Goal: Task Accomplishment & Management: Manage account settings

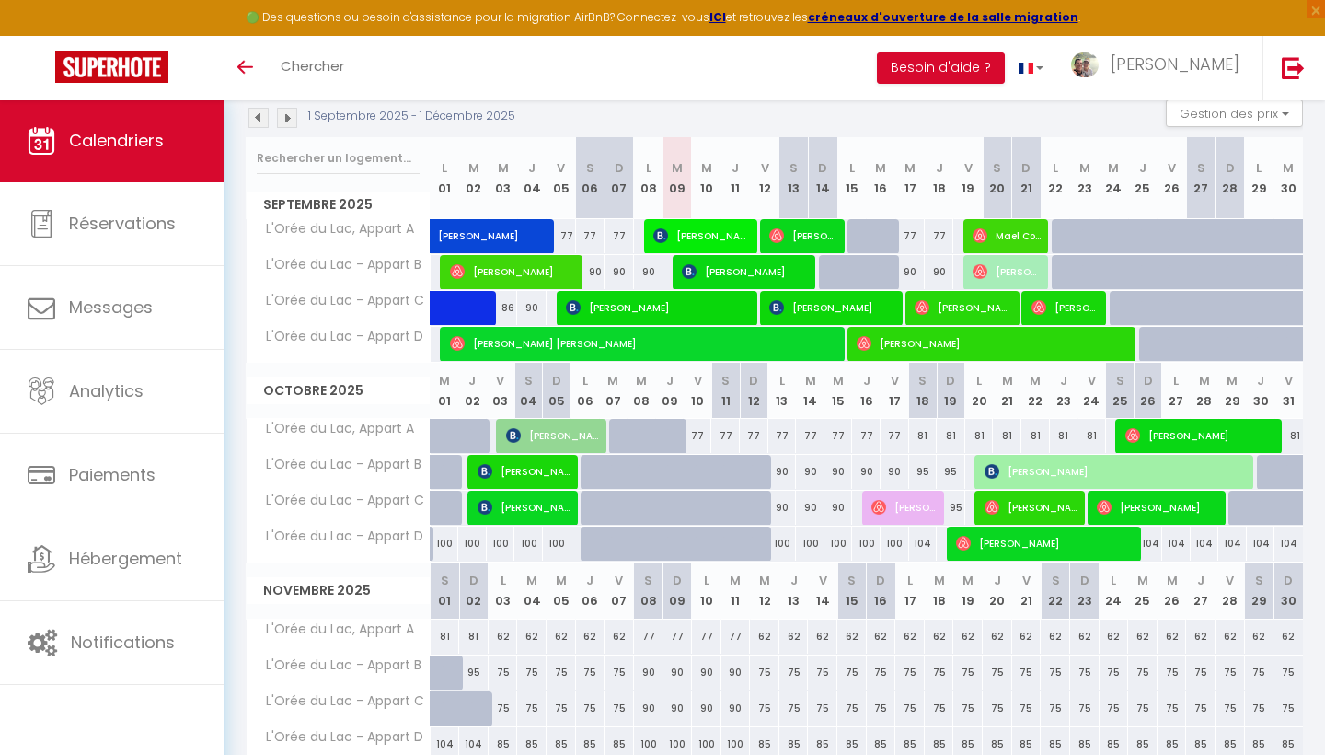
click at [582, 541] on div at bounding box center [595, 543] width 29 height 35
type input "100"
select select "1"
type input "Lun 06 Octobre 2025"
type input "Mar 07 Octobre 2025"
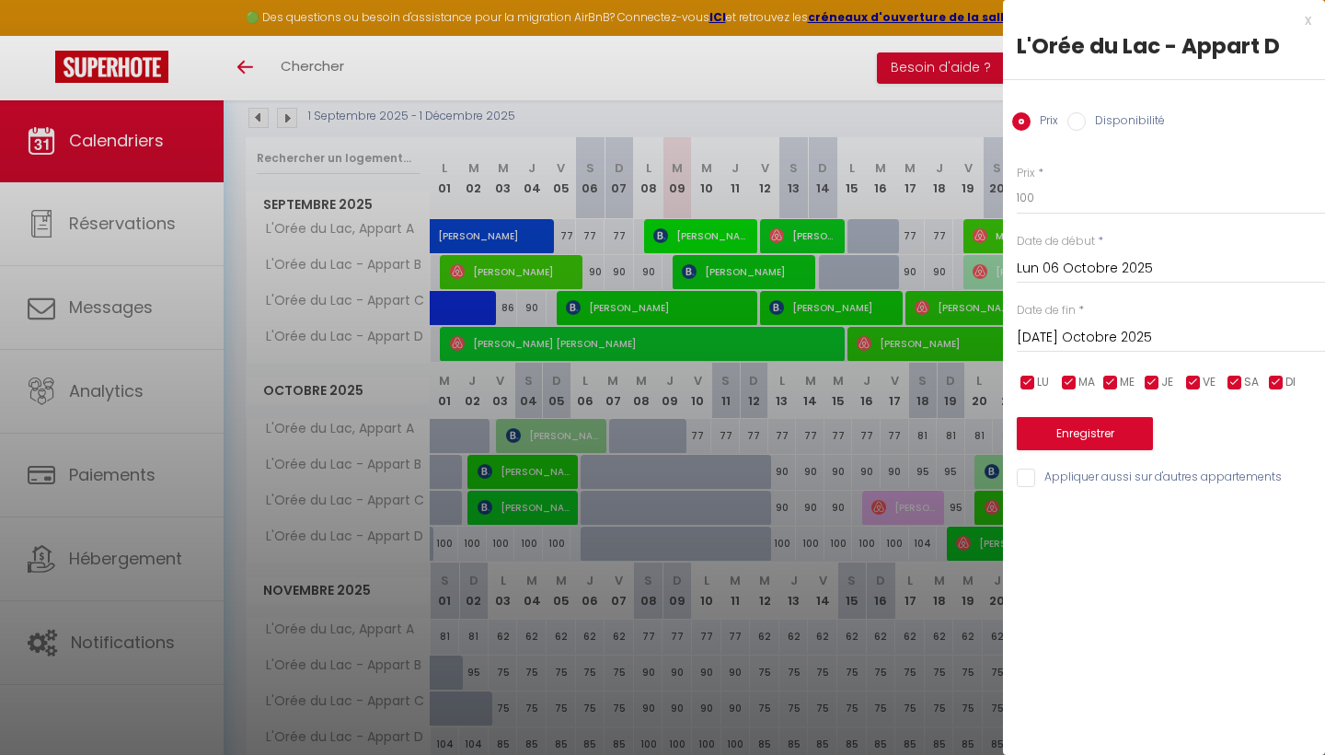
click at [1077, 122] on input "Disponibilité" at bounding box center [1076, 121] width 18 height 18
radio input "true"
radio input "false"
click at [1094, 334] on input "Mar 07 Octobre 2025" at bounding box center [1171, 340] width 308 height 24
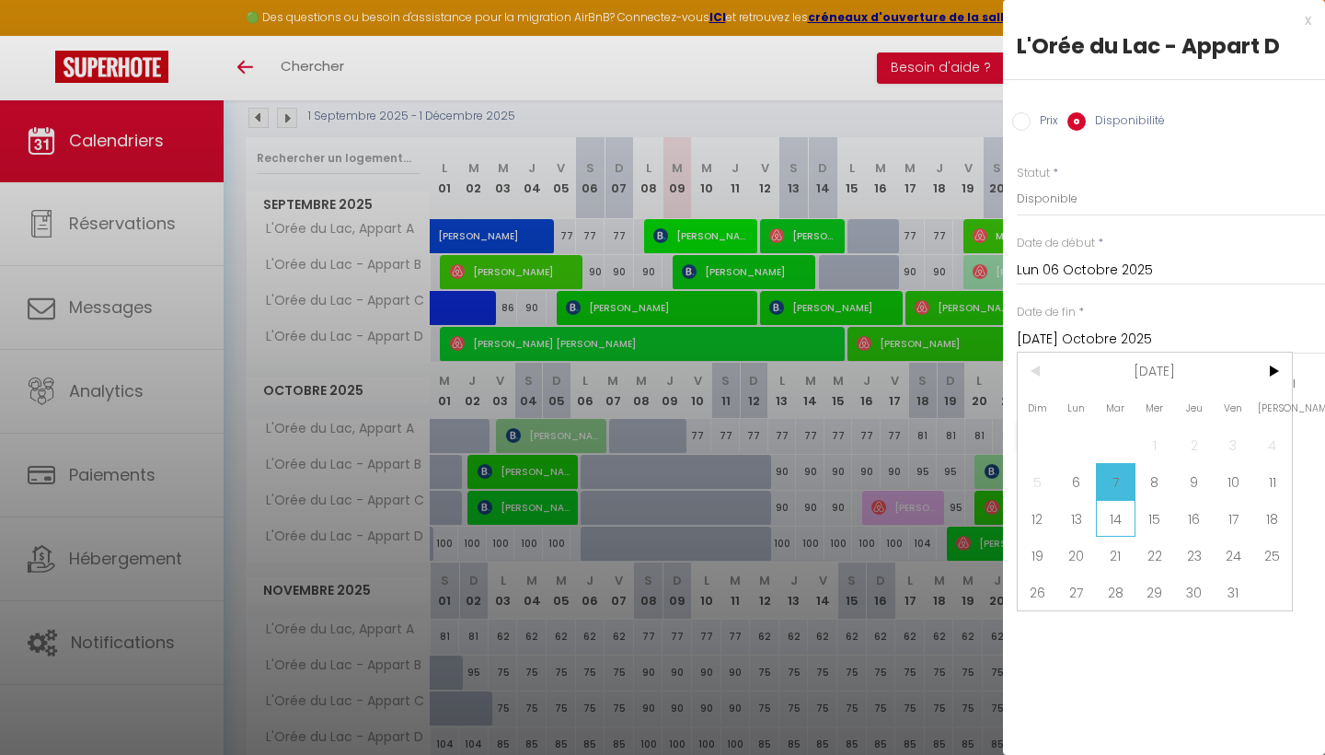
click at [1124, 519] on span "14" at bounding box center [1116, 518] width 40 height 37
type input "Mar 14 Octobre 2025"
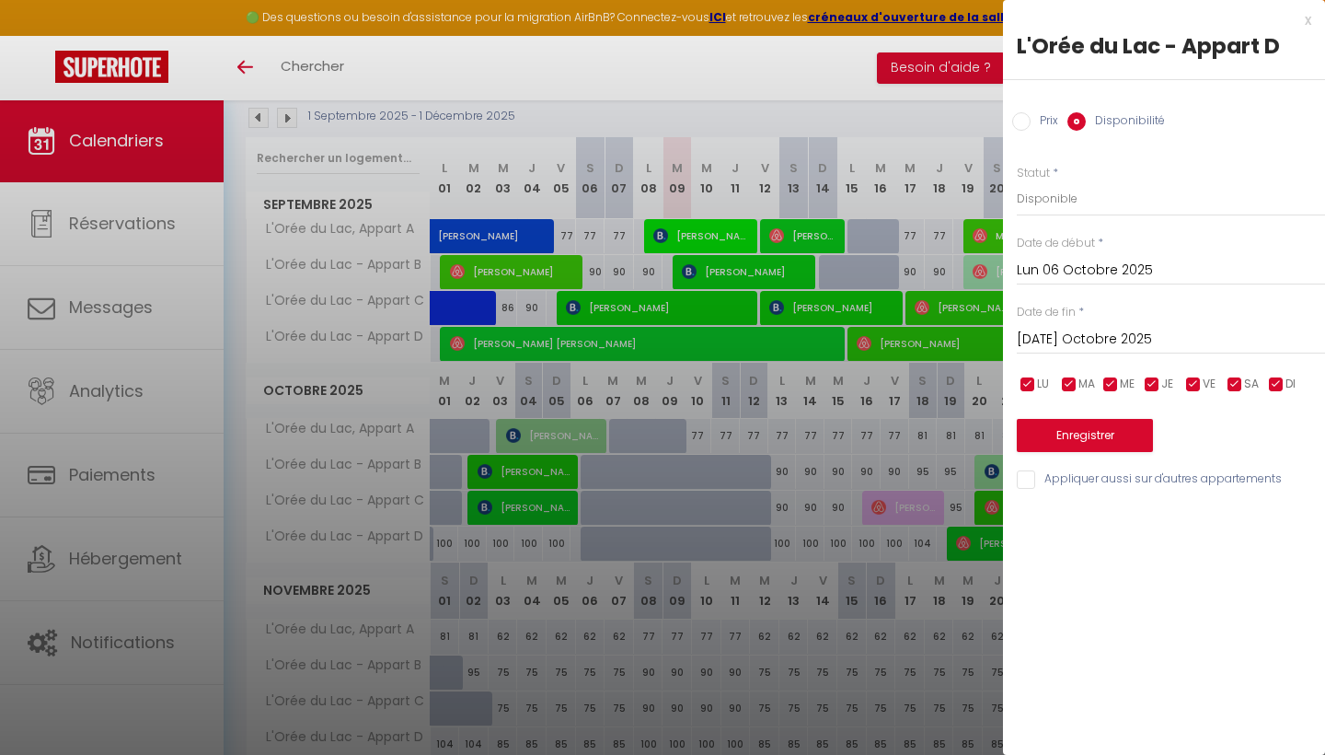
click at [1101, 433] on button "Enregistrer" at bounding box center [1085, 435] width 136 height 33
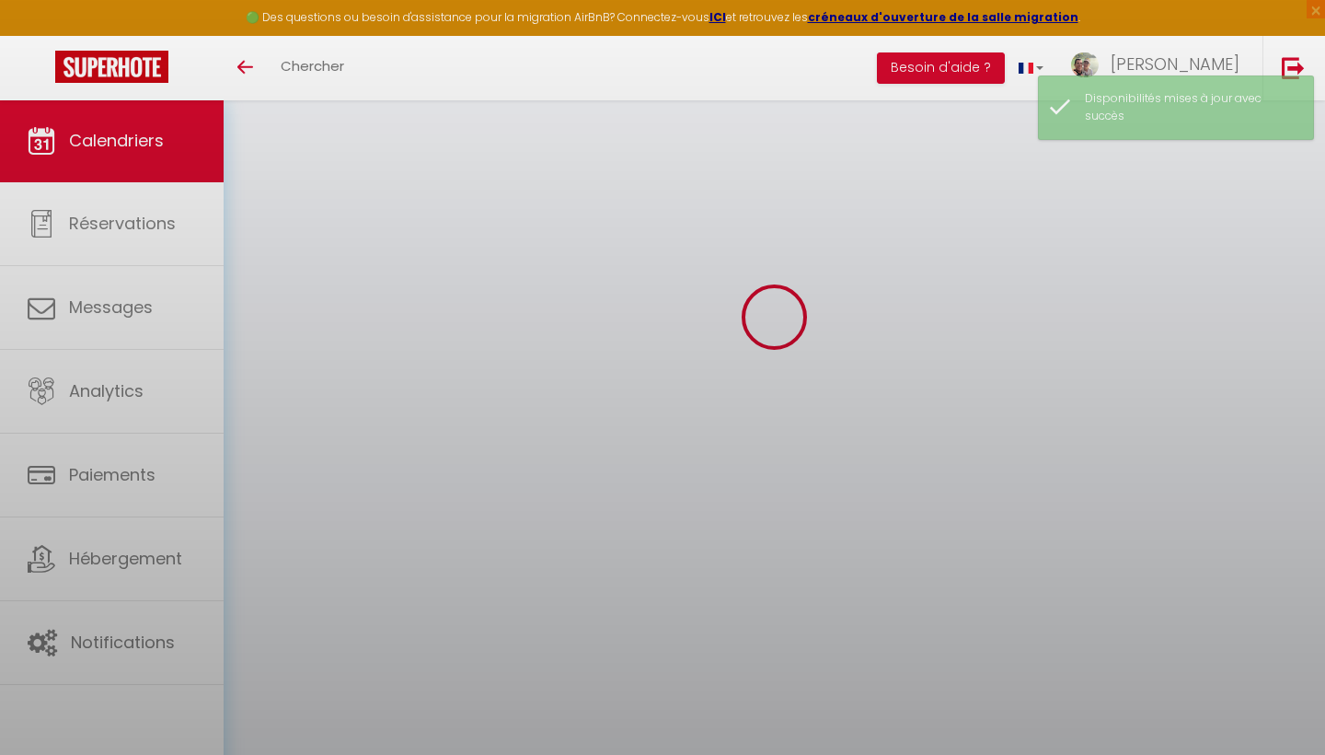
scroll to position [99, 0]
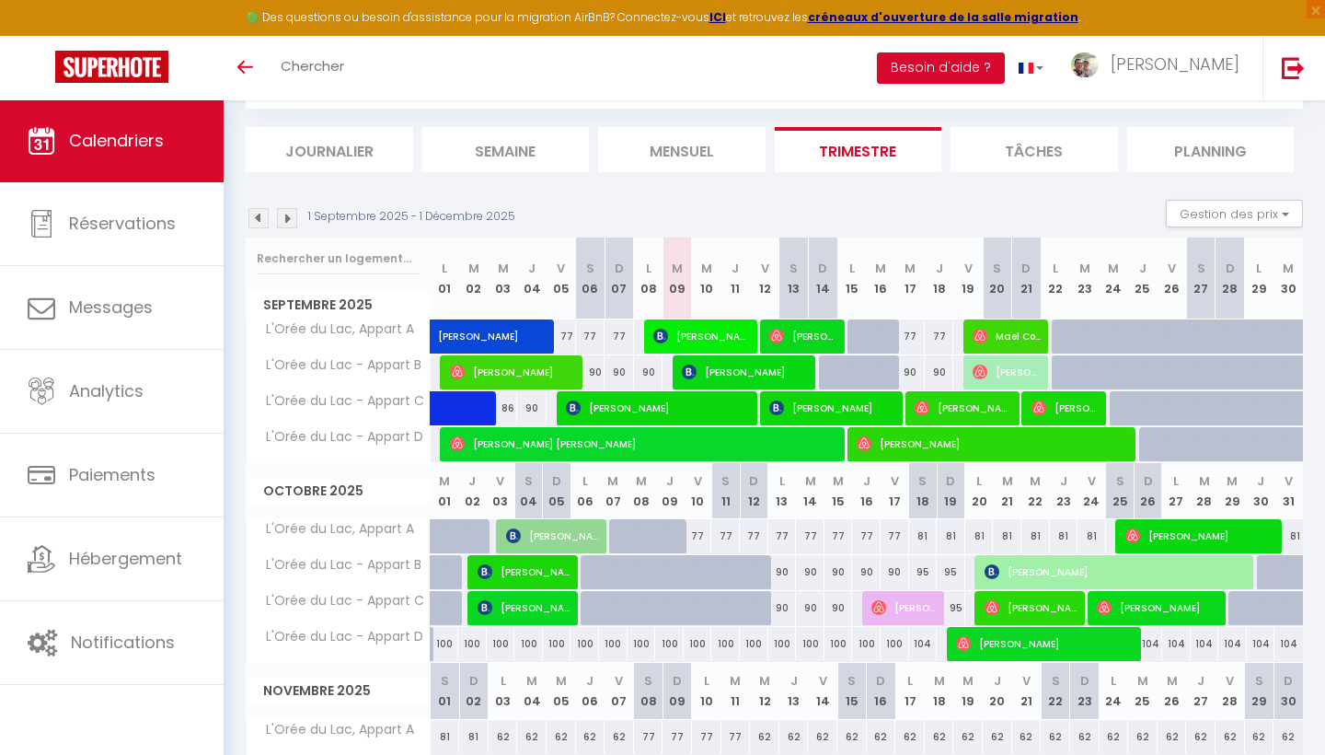
click at [1233, 449] on div at bounding box center [1240, 454] width 29 height 35
select select "1"
type input "Dim 28 Septembre 2025"
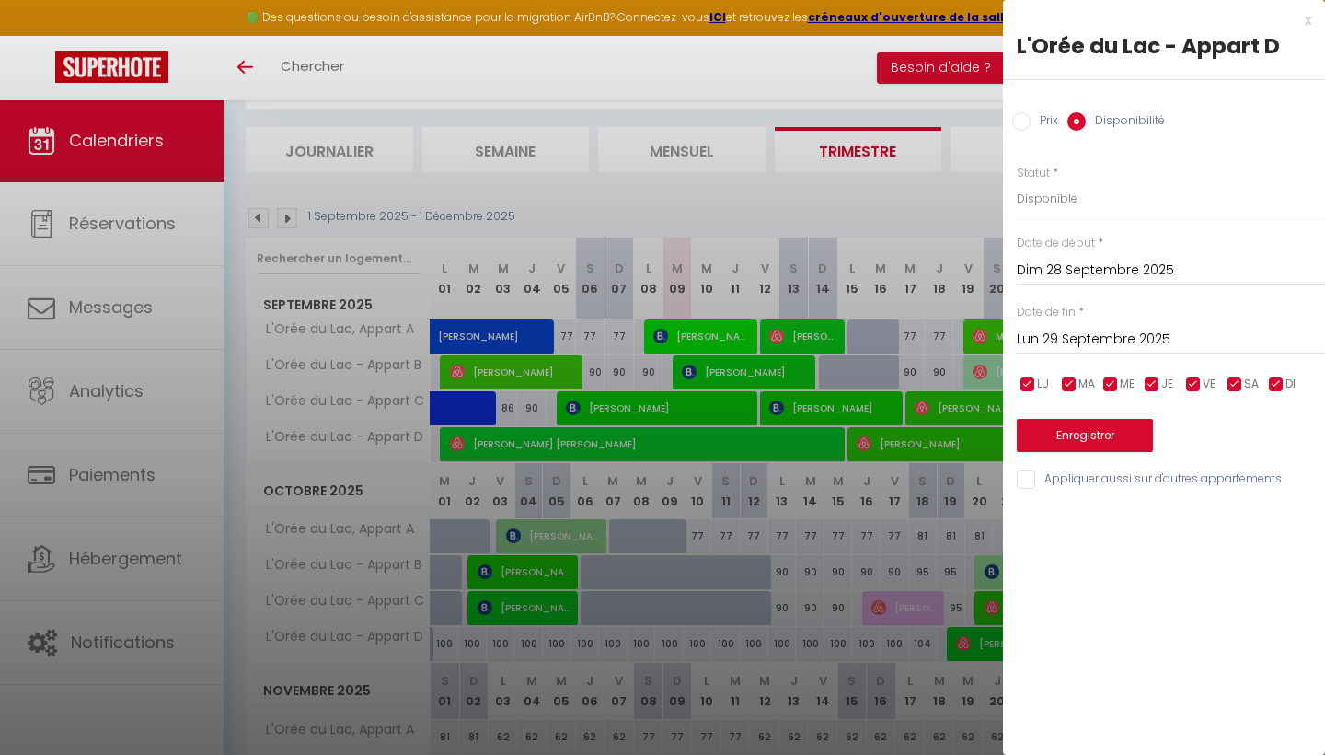
click at [1073, 330] on input "Lun 29 Septembre 2025" at bounding box center [1171, 340] width 308 height 24
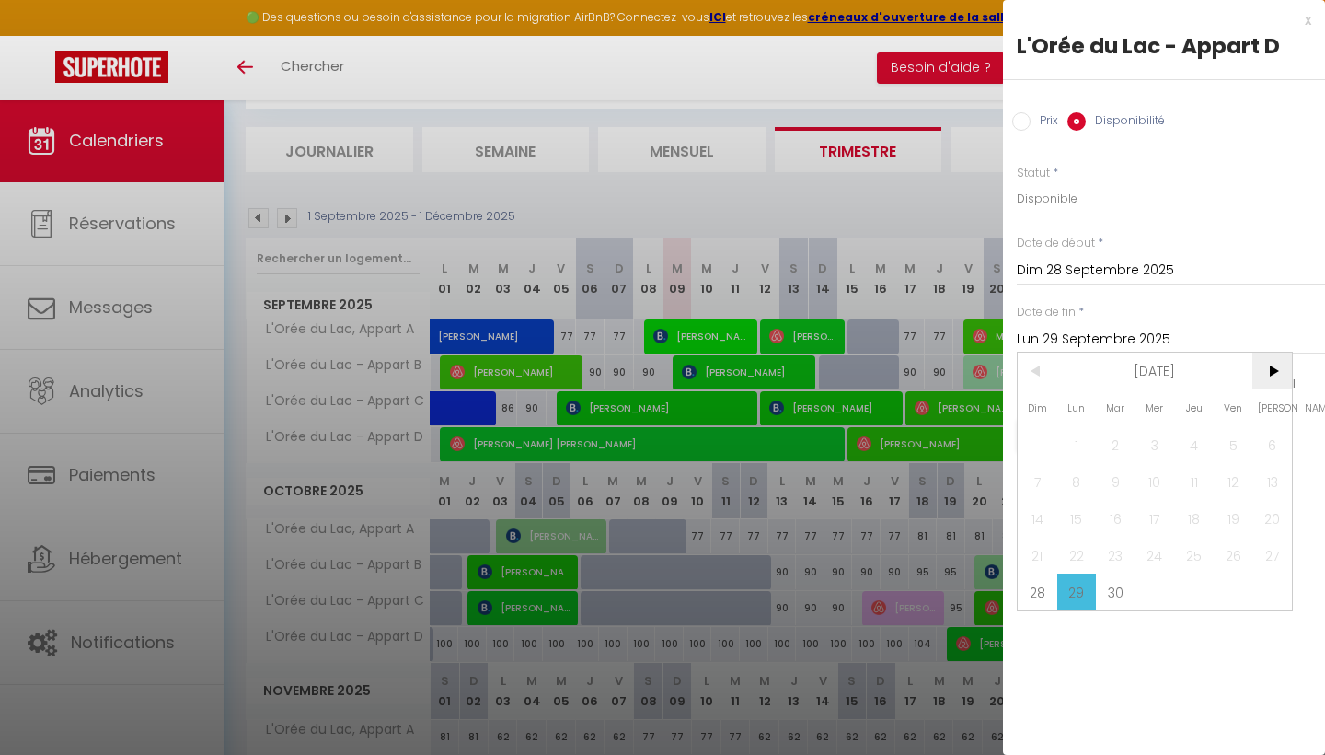
click at [1267, 362] on span ">" at bounding box center [1272, 370] width 40 height 37
click at [1193, 433] on span "2" at bounding box center [1194, 444] width 40 height 37
type input "Jeu 02 Octobre 2025"
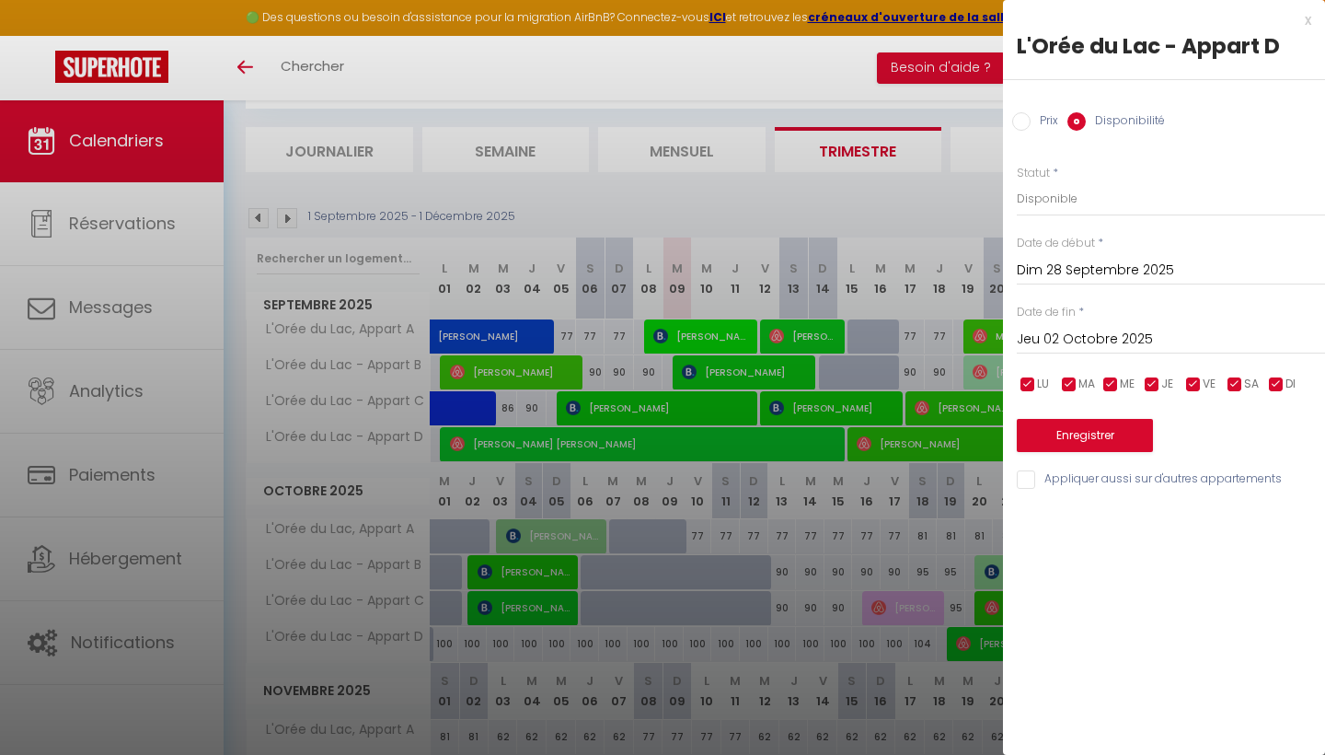
click at [1127, 437] on button "Enregistrer" at bounding box center [1085, 435] width 136 height 33
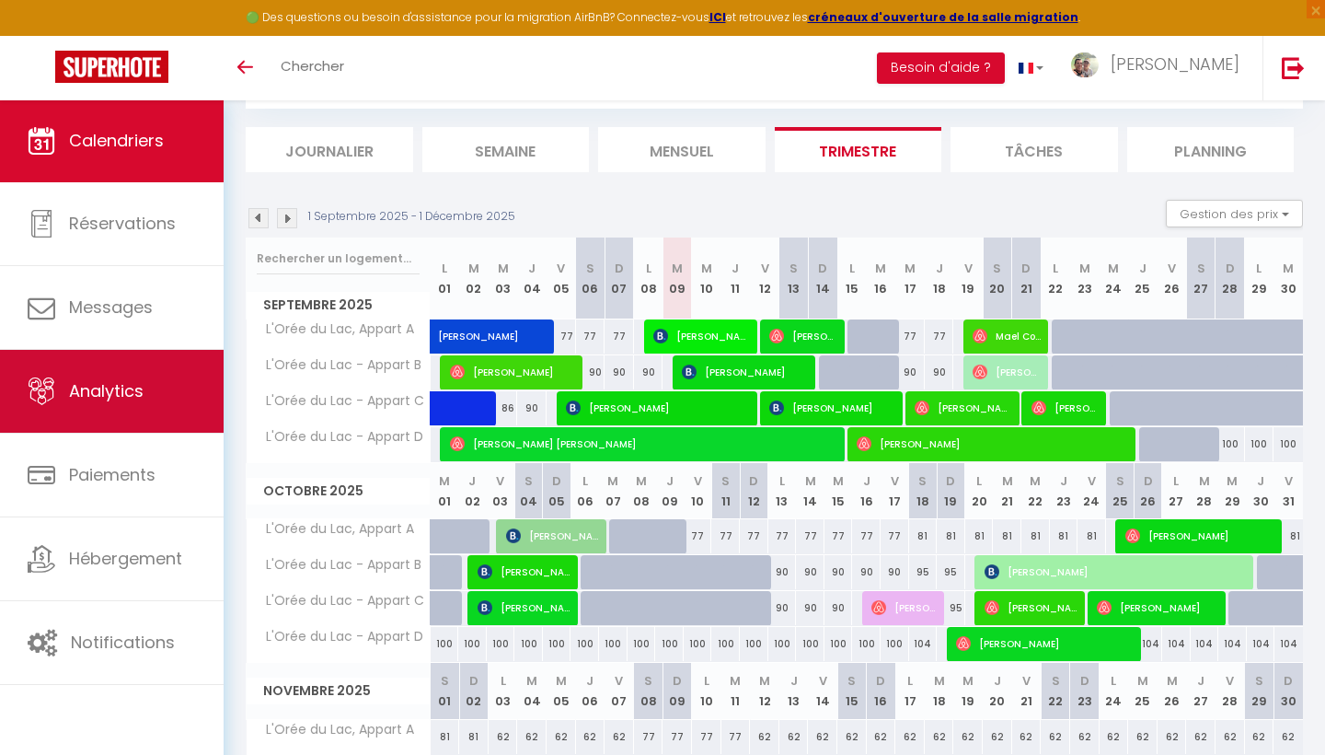
click at [97, 408] on link "Analytics" at bounding box center [112, 391] width 224 height 83
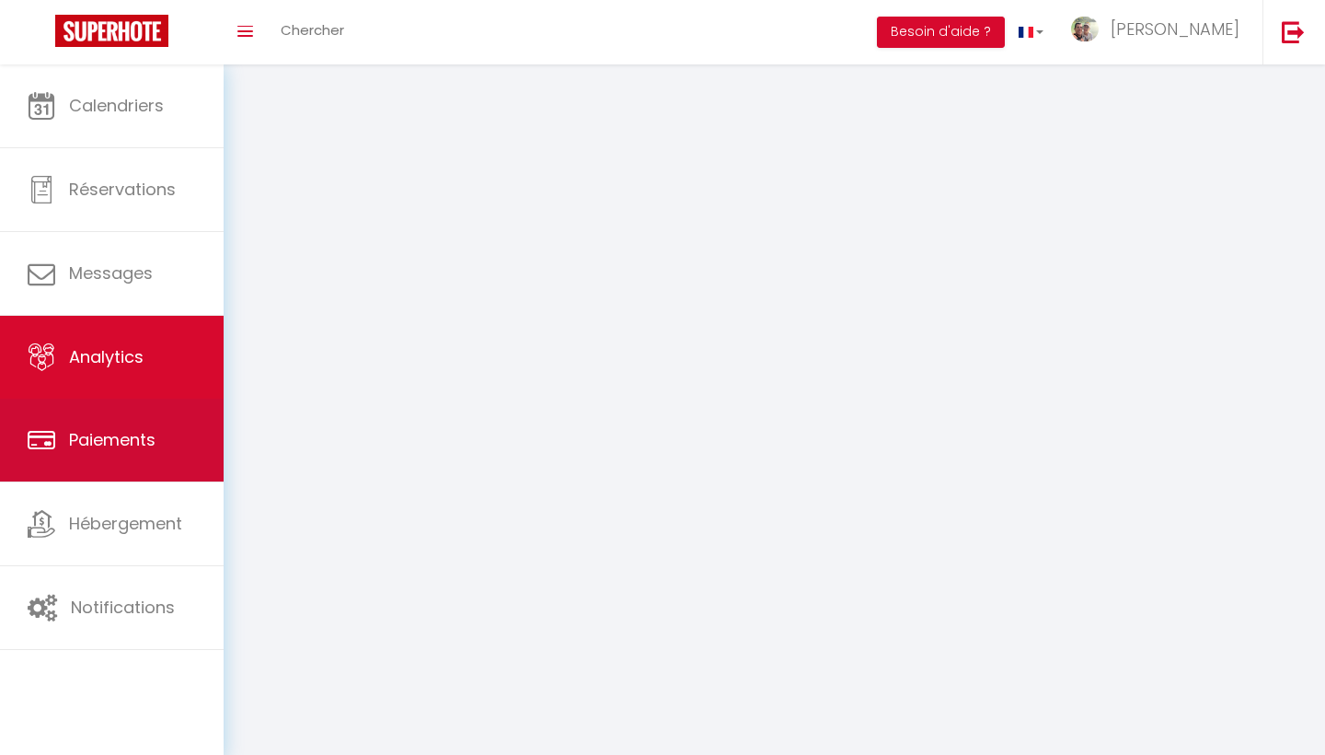
select select "2025"
select select "9"
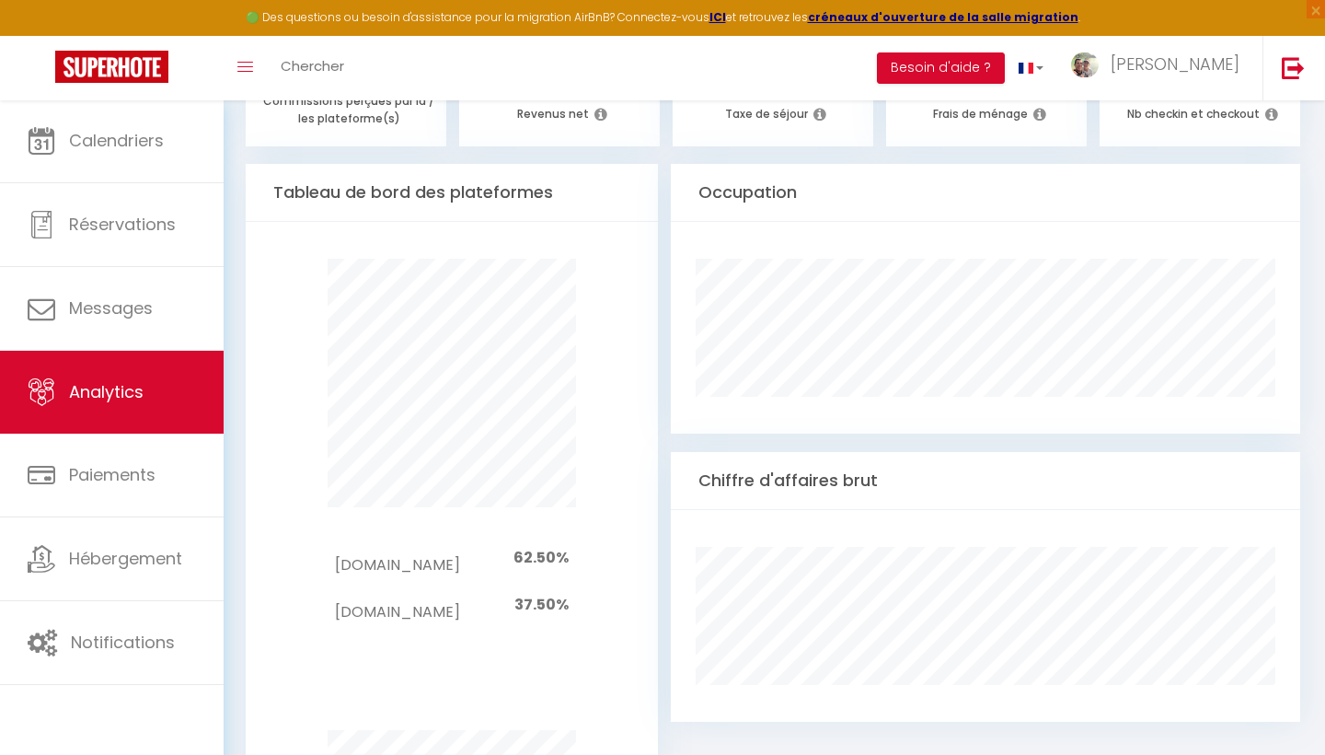
scroll to position [64, 0]
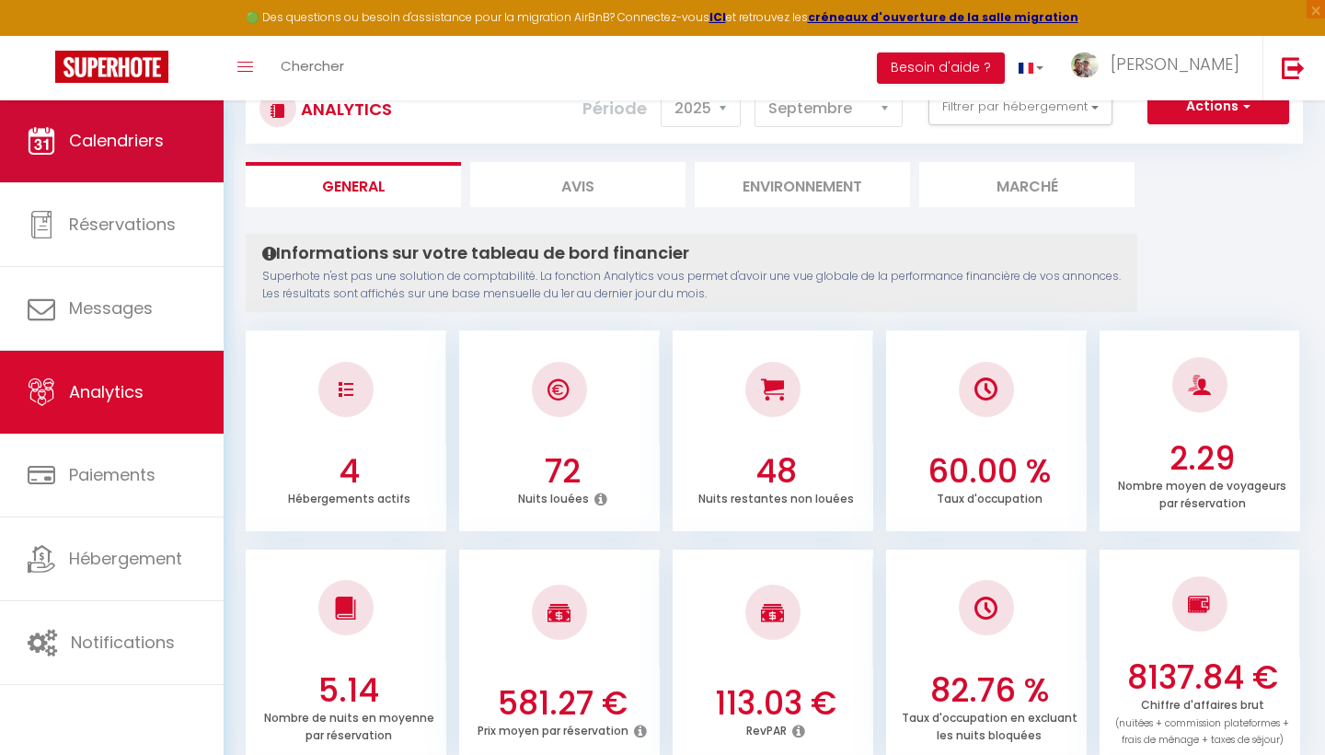
click at [160, 127] on link "Calendriers" at bounding box center [112, 140] width 224 height 83
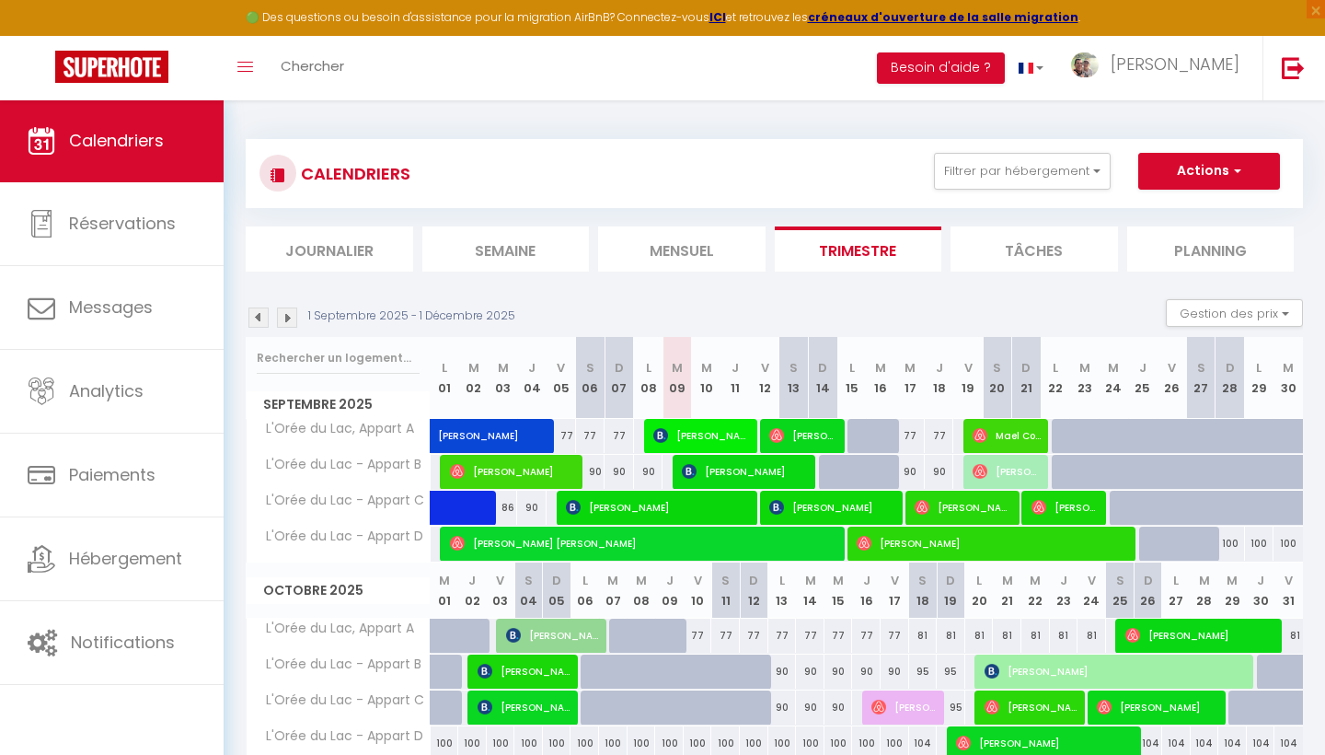
click at [252, 314] on img at bounding box center [258, 317] width 20 height 20
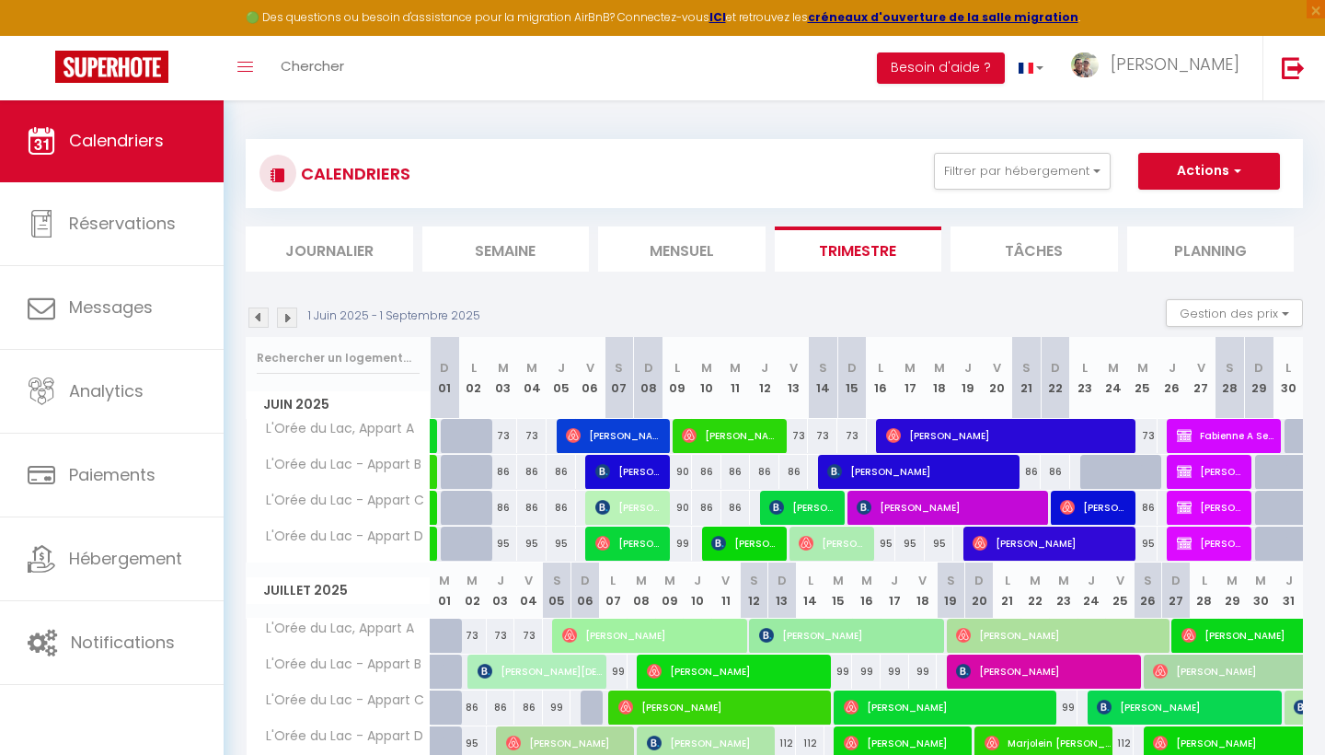
click at [294, 324] on img at bounding box center [287, 317] width 20 height 20
